Goal: Information Seeking & Learning: Check status

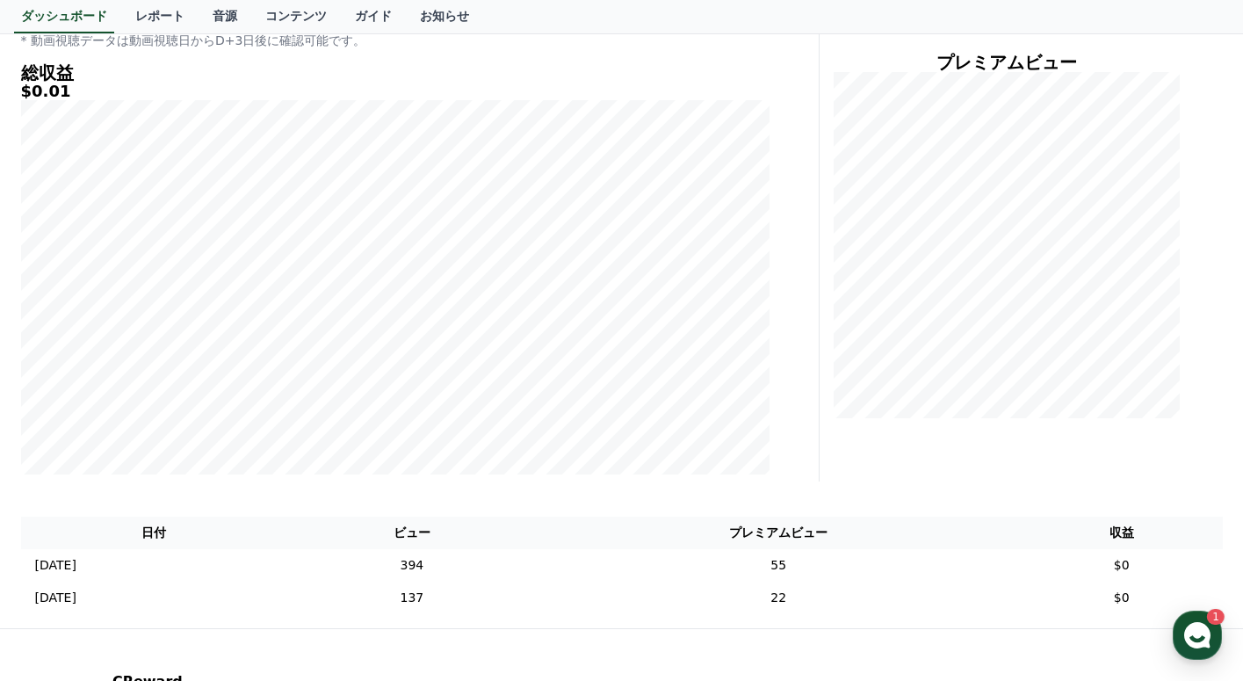
scroll to position [270, 0]
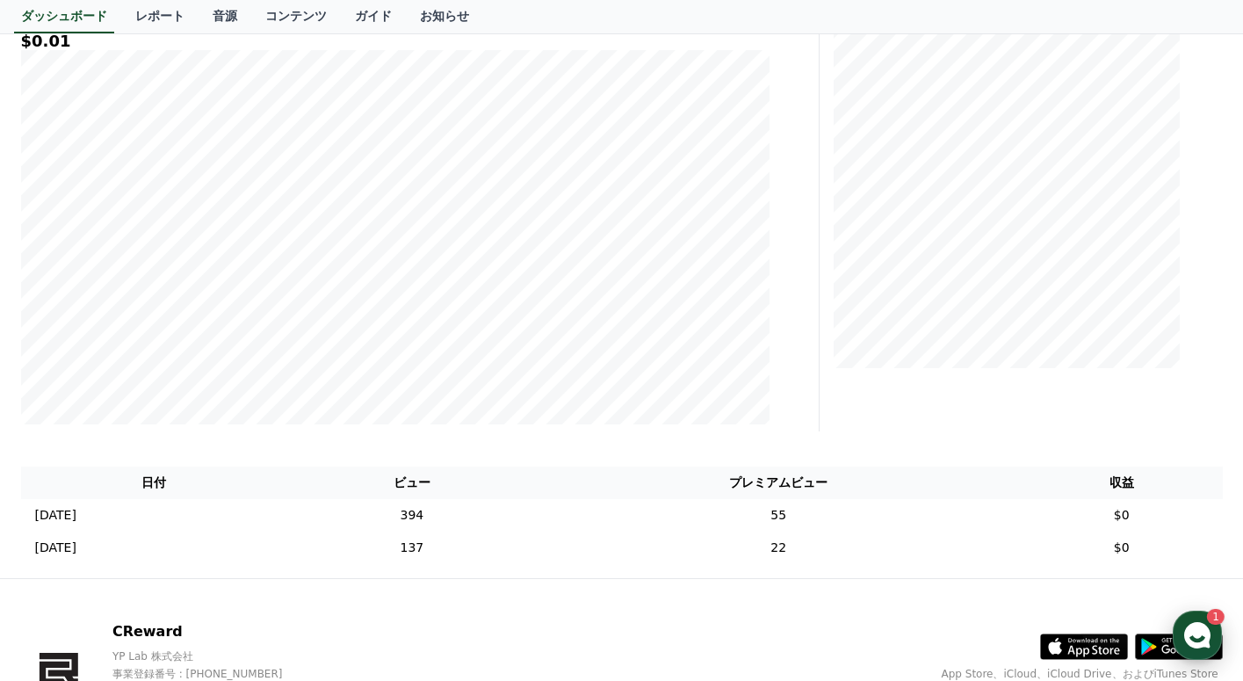
click at [1190, 631] on use "button" at bounding box center [1198, 635] width 26 height 26
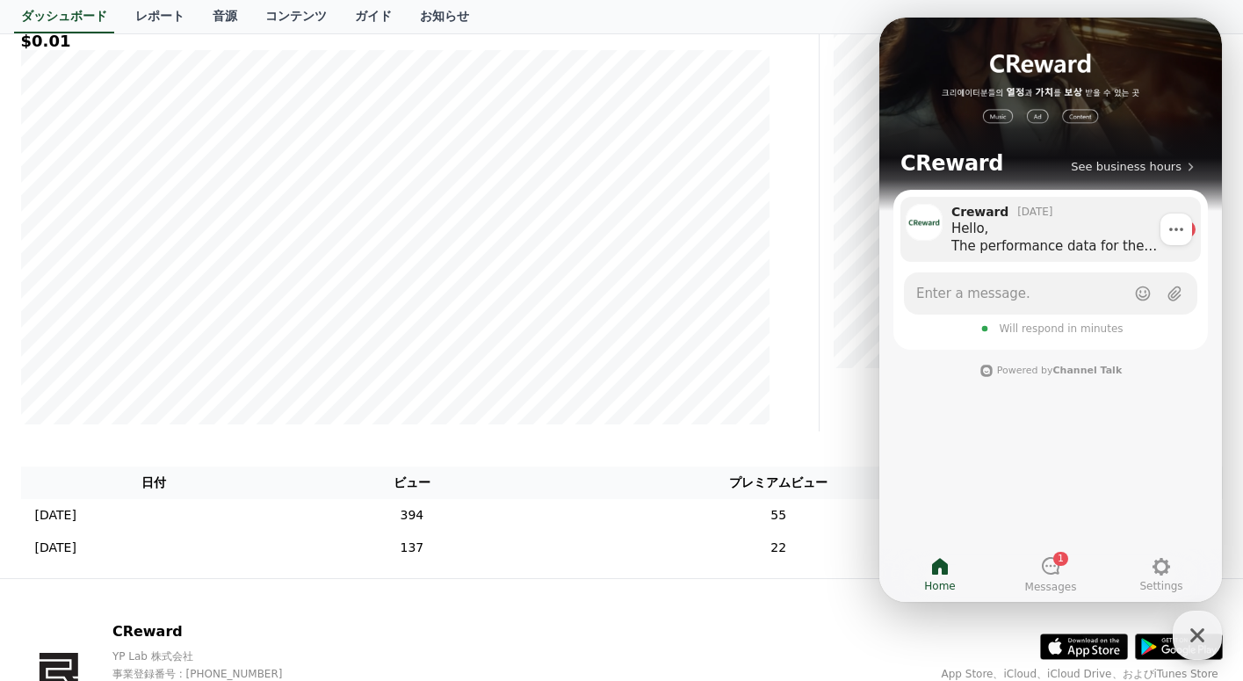
click at [1058, 252] on div "Hello, The performance data for the day you uploaded a video is usually provide…" at bounding box center [1062, 237] width 220 height 35
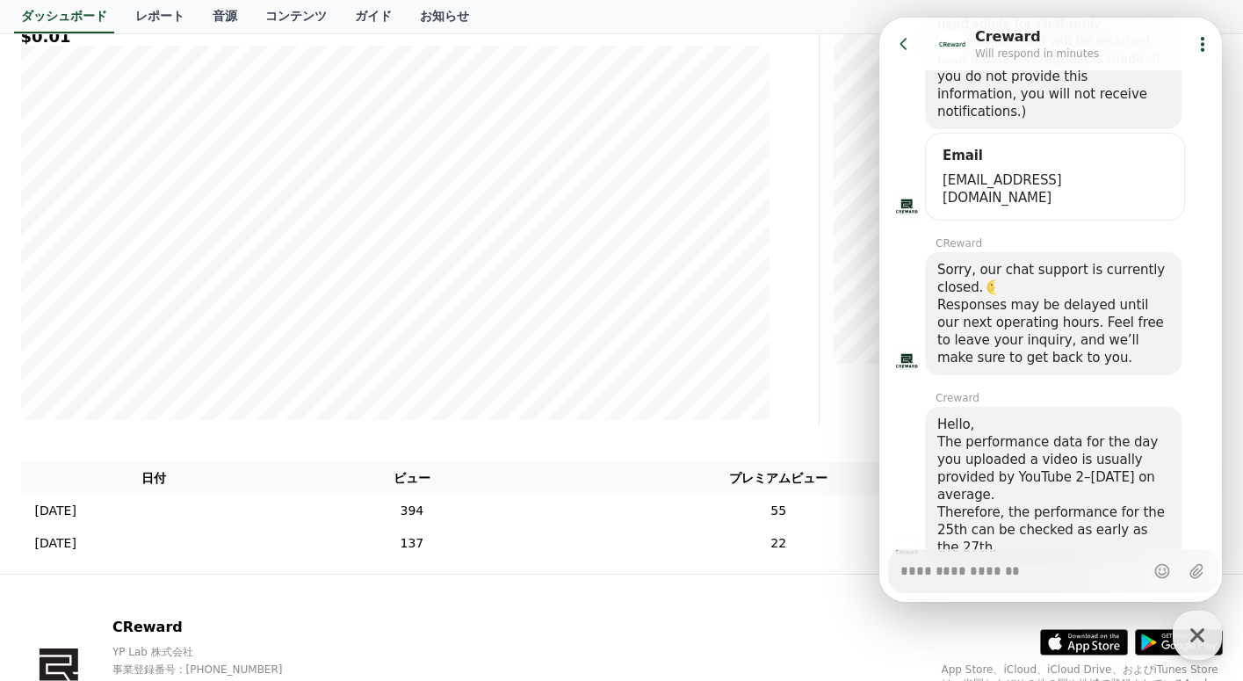
scroll to position [364, 0]
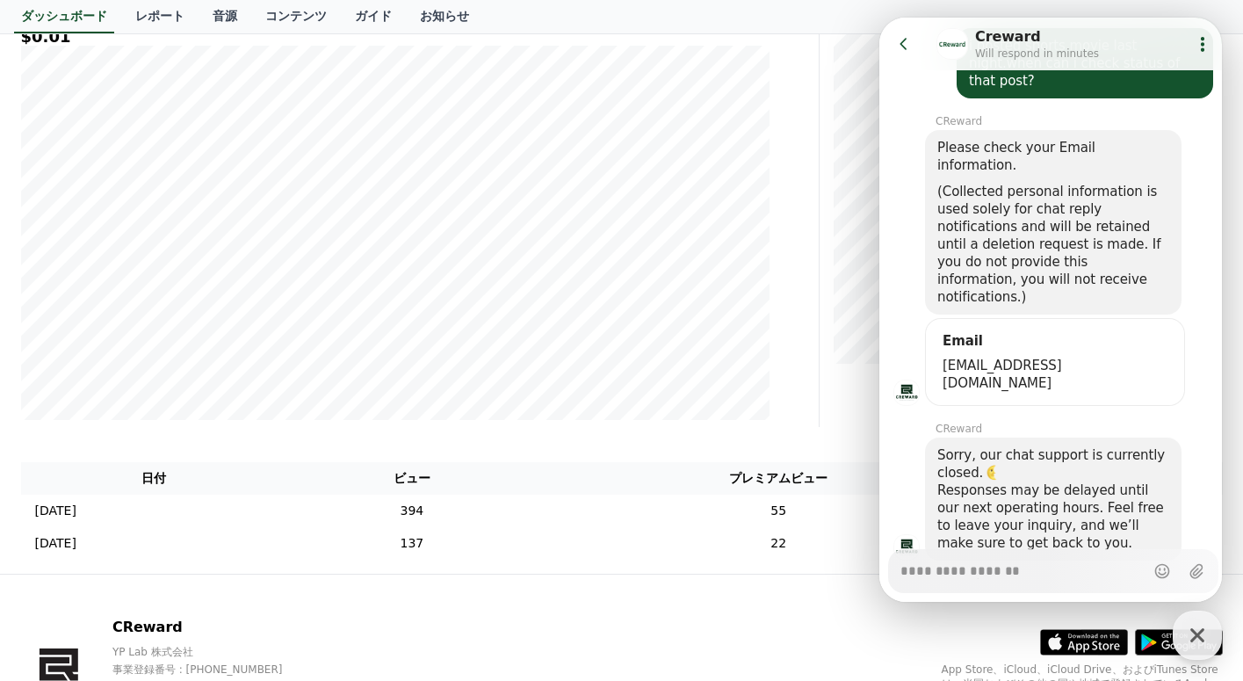
type textarea "*"
click at [896, 53] on button "Go to previous page" at bounding box center [911, 43] width 47 height 35
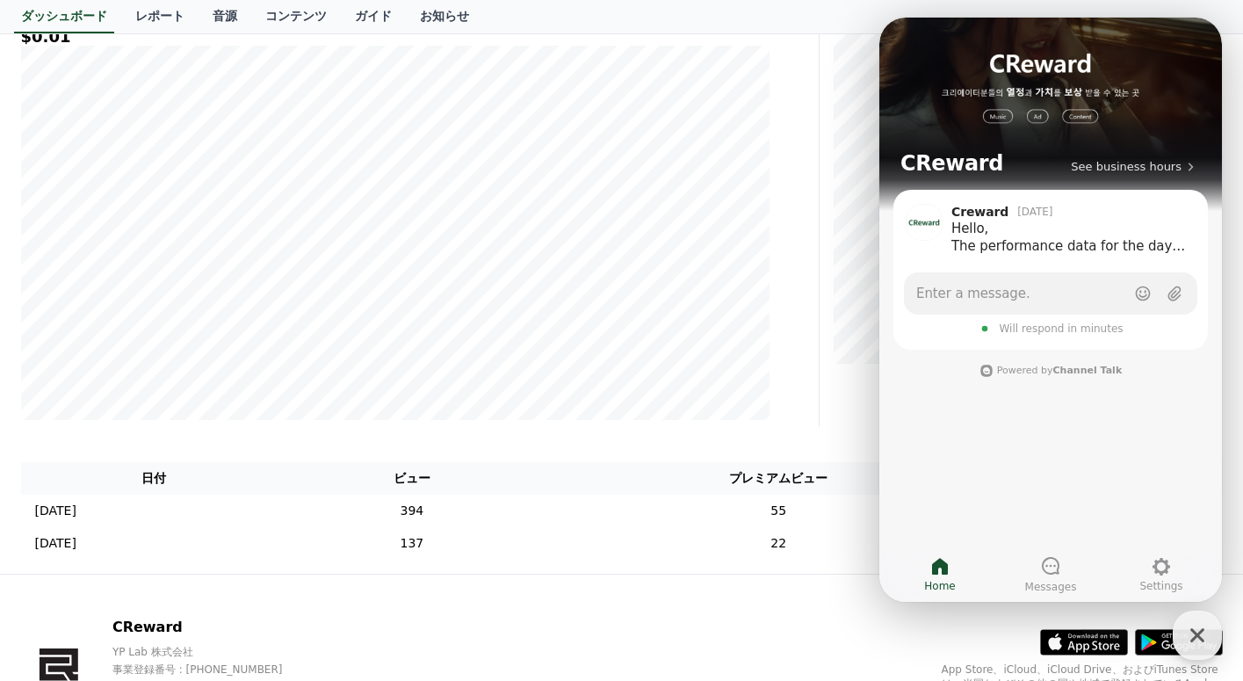
click at [773, 281] on div "**********" at bounding box center [395, 181] width 763 height 492
click at [1190, 639] on icon "button" at bounding box center [1198, 636] width 32 height 32
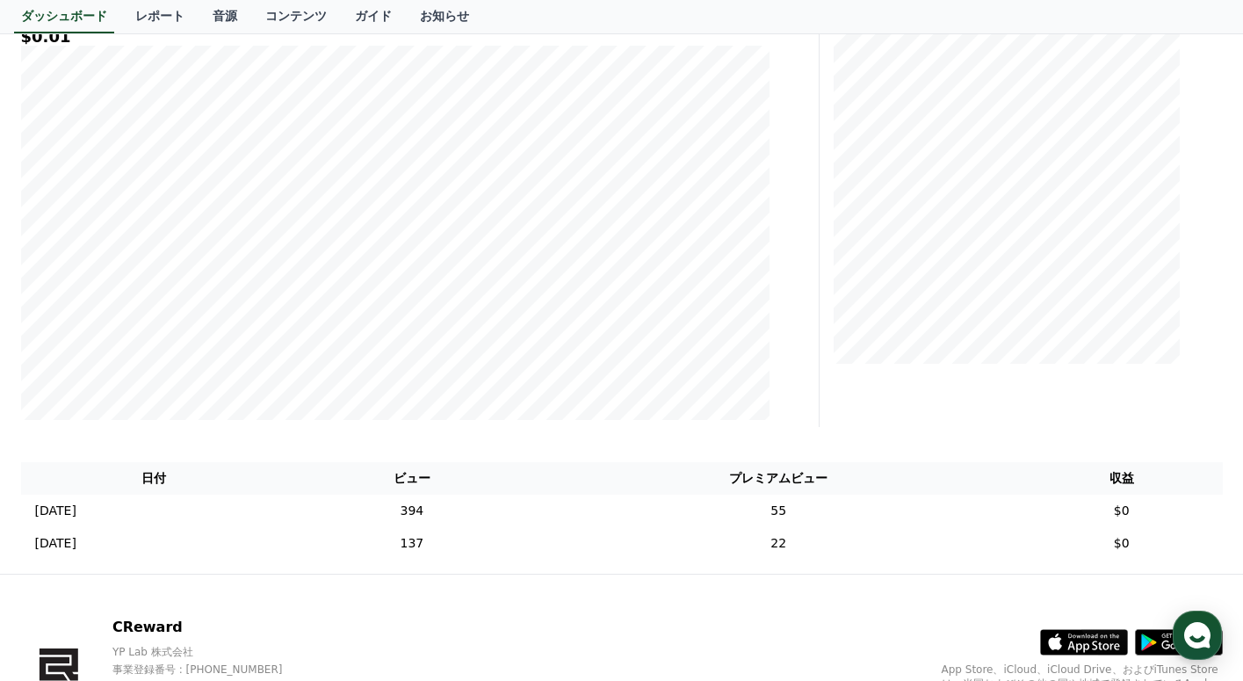
scroll to position [0, 0]
